Goal: Task Accomplishment & Management: Manage account settings

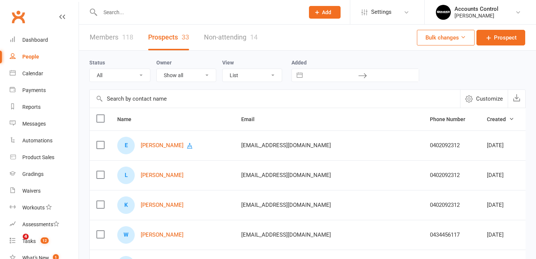
select select "100"
click at [165, 98] on input "text" at bounding box center [275, 99] width 371 height 18
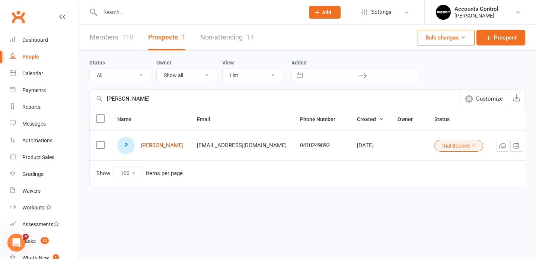
type input "[PERSON_NAME]"
click at [171, 146] on link "[PERSON_NAME]" at bounding box center [162, 145] width 43 height 6
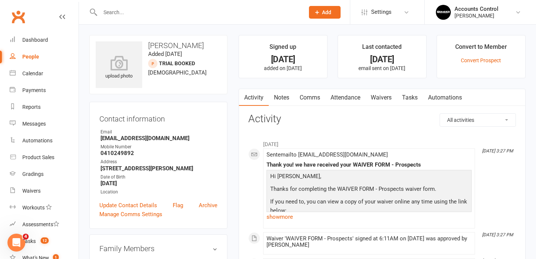
click at [30, 54] on div "People" at bounding box center [30, 57] width 17 height 6
select select "100"
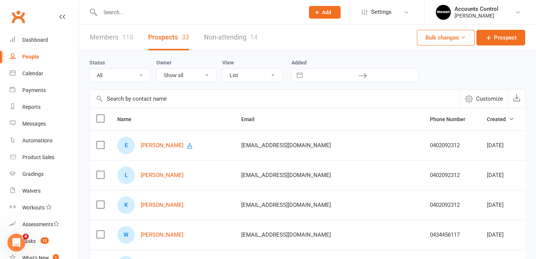
click at [109, 38] on link "Members 118" at bounding box center [112, 38] width 44 height 26
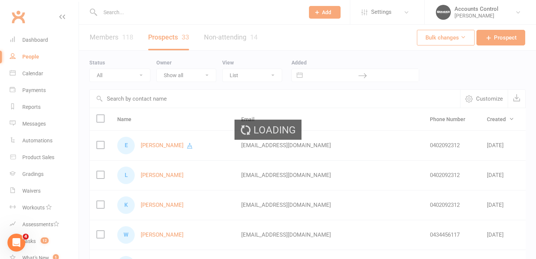
select select "100"
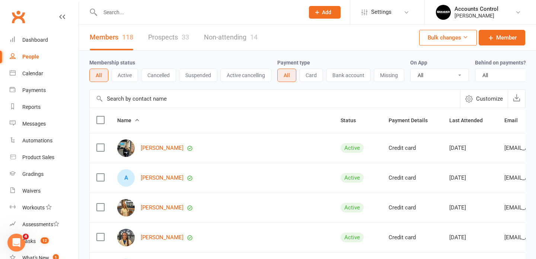
click at [164, 99] on input "text" at bounding box center [275, 99] width 371 height 18
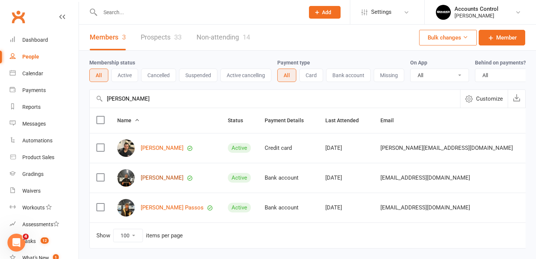
type input "[PERSON_NAME]"
click at [170, 179] on link "[PERSON_NAME]" at bounding box center [162, 178] width 43 height 6
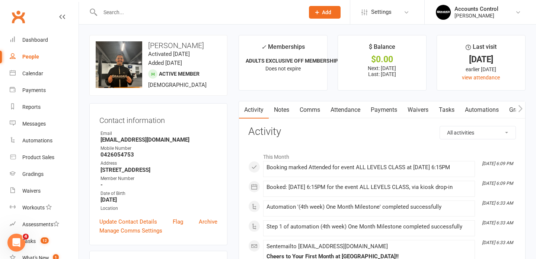
click at [31, 56] on div "People" at bounding box center [30, 57] width 17 height 6
select select "100"
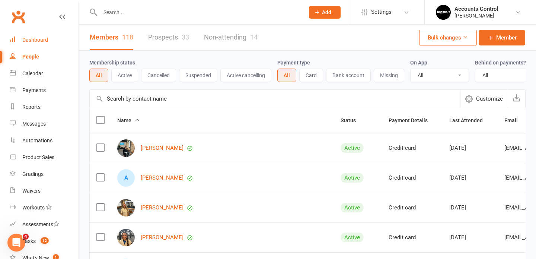
click at [36, 38] on div "Dashboard" at bounding box center [35, 40] width 26 height 6
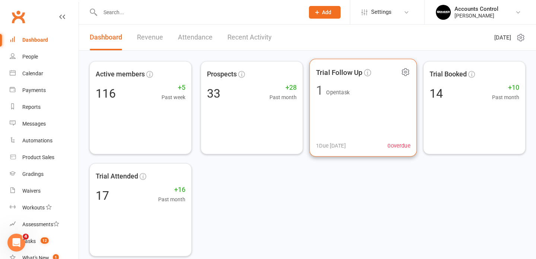
click at [360, 87] on span "1 Open task" at bounding box center [363, 90] width 94 height 13
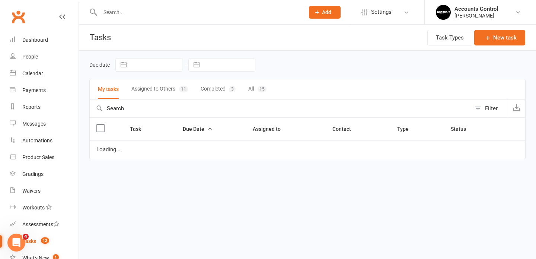
select select "started"
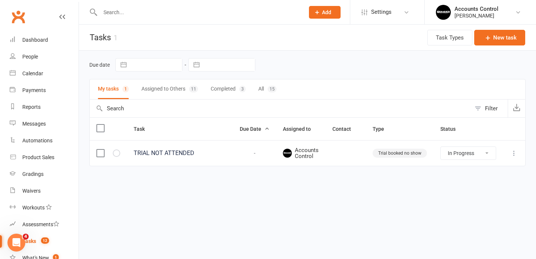
select select "started"
click at [178, 90] on button "Assigned to Others 11" at bounding box center [170, 89] width 57 height 20
select select "started"
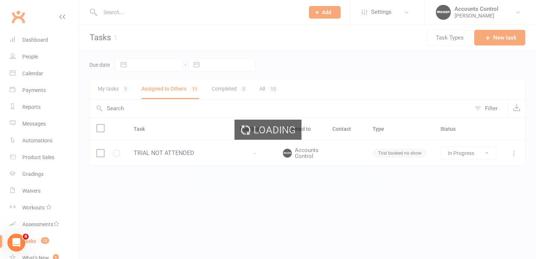
select select "started"
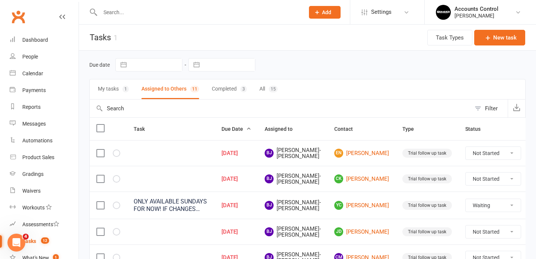
select select "waiting"
click at [225, 92] on button "Completed 3" at bounding box center [229, 89] width 35 height 20
select select "waiting"
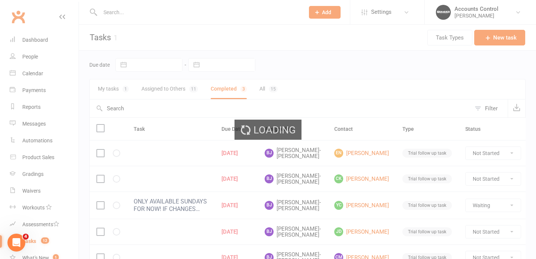
select select "waiting"
select select "finished"
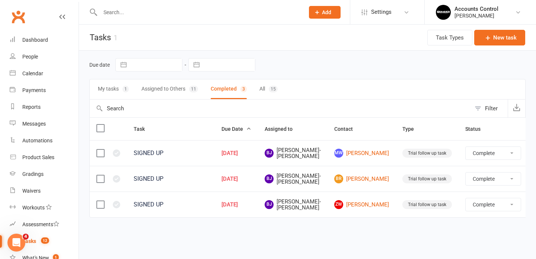
click at [273, 88] on div "15" at bounding box center [273, 89] width 9 height 7
select select "finished"
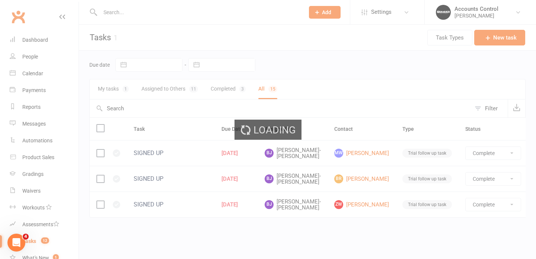
select select "finished"
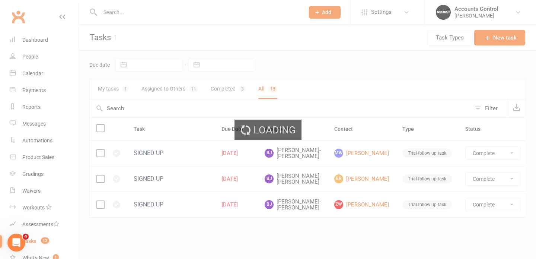
select select "finished"
select select "waiting"
select select "started"
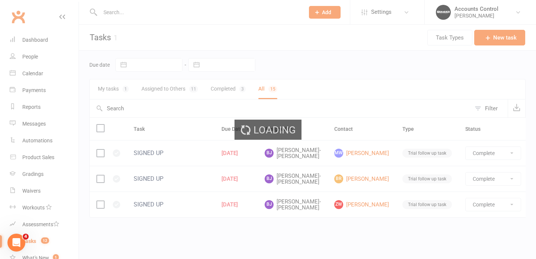
select select "finished"
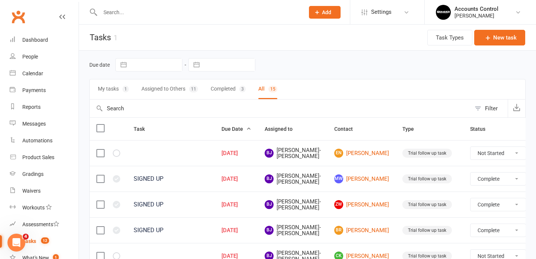
click at [117, 90] on button "My tasks 1" at bounding box center [113, 89] width 31 height 20
select select "finished"
select select "waiting"
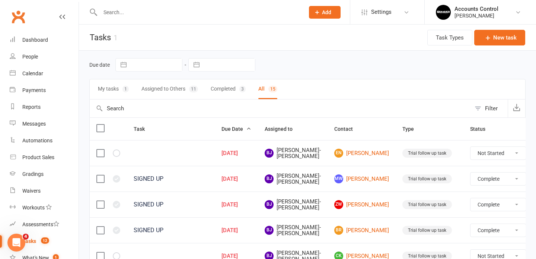
select select "started"
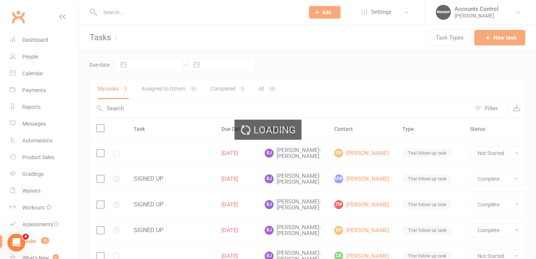
select select "finished"
select select "waiting"
select select "started"
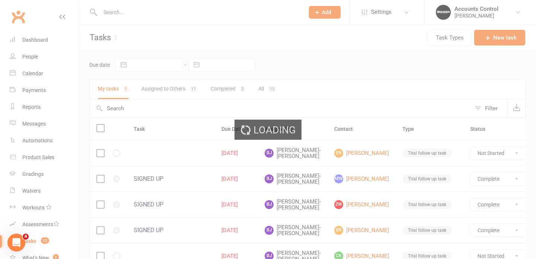
select select "started"
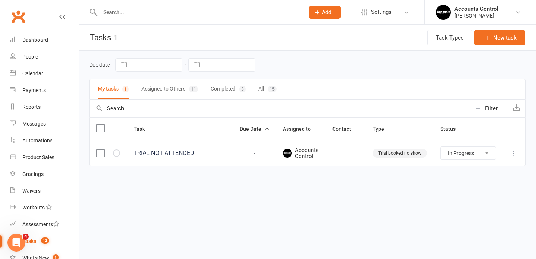
select select "started"
